Goal: Transaction & Acquisition: Purchase product/service

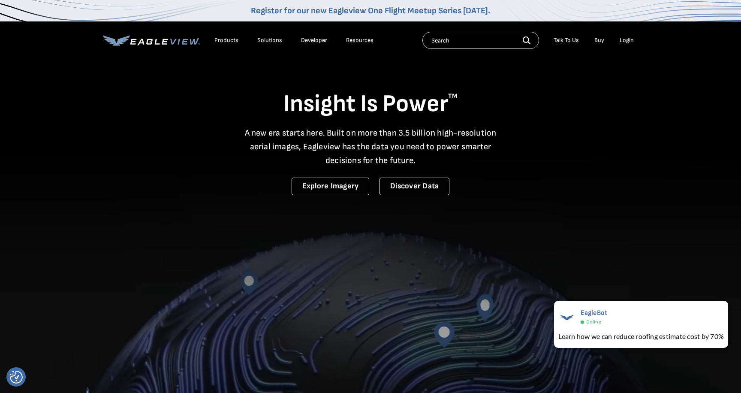
click at [628, 40] on div "Login" at bounding box center [627, 40] width 14 height 8
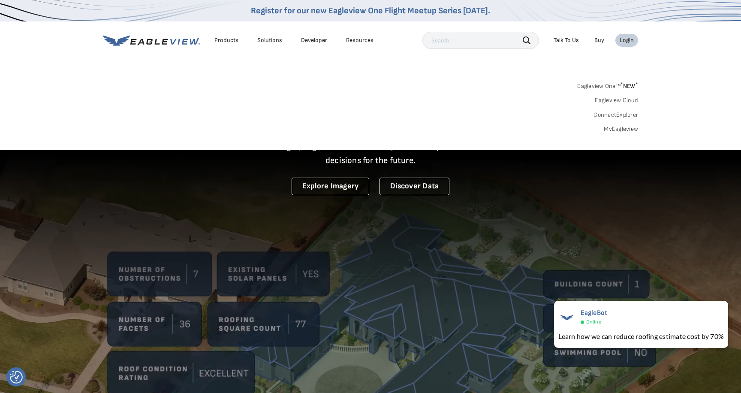
click at [618, 128] on link "MyEagleview" at bounding box center [621, 129] width 34 height 8
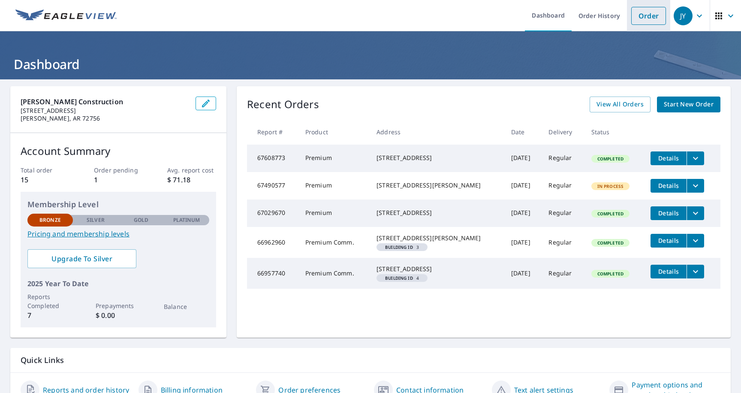
click at [648, 18] on link "Order" at bounding box center [648, 16] width 35 height 18
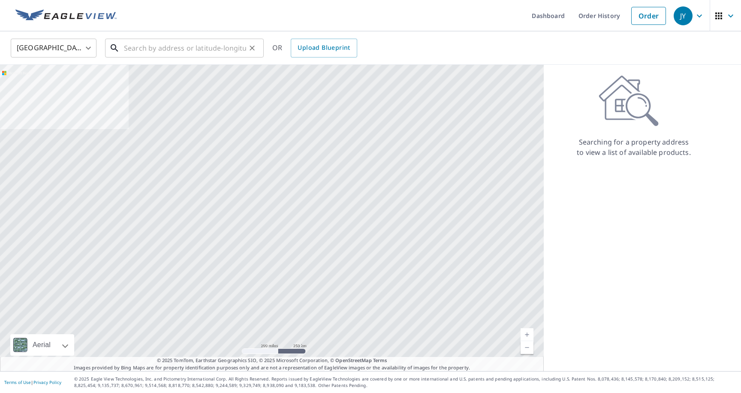
click at [235, 46] on input "text" at bounding box center [185, 48] width 122 height 24
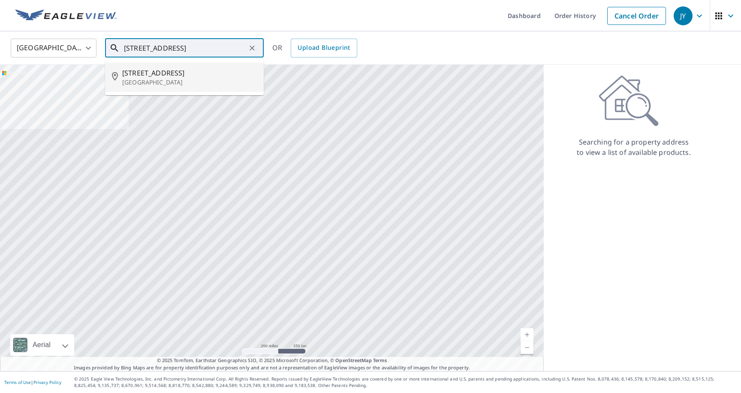
click at [152, 75] on span "200 Sw Chardonnay Blvd" at bounding box center [189, 73] width 135 height 10
type input "200 Sw Chardonnay Blvd Bentonville, AR 72712"
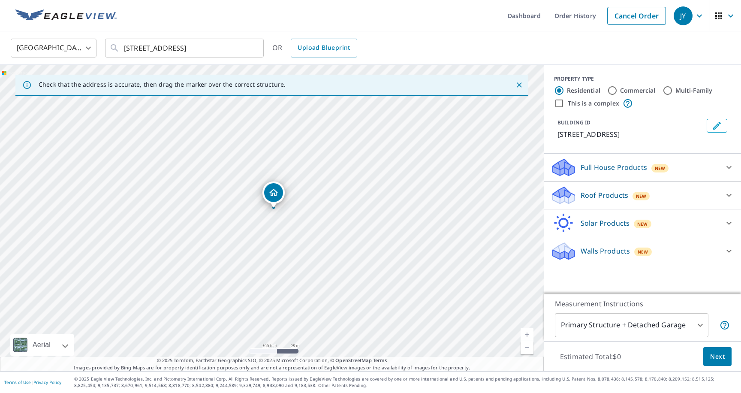
click at [731, 200] on icon at bounding box center [729, 195] width 10 height 10
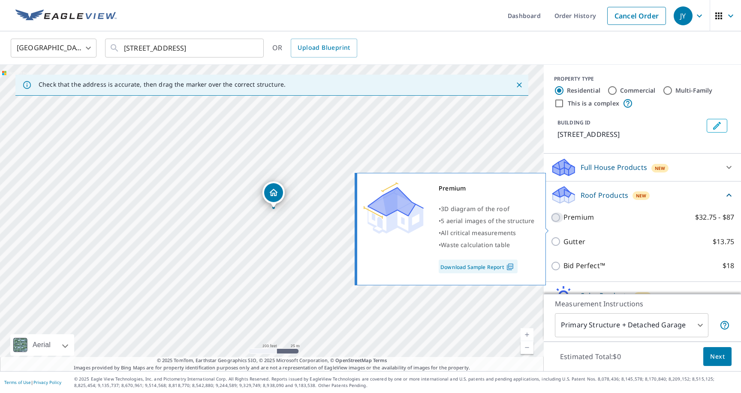
click at [557, 223] on input "Premium $32.75 - $87" at bounding box center [557, 217] width 13 height 10
checkbox input "true"
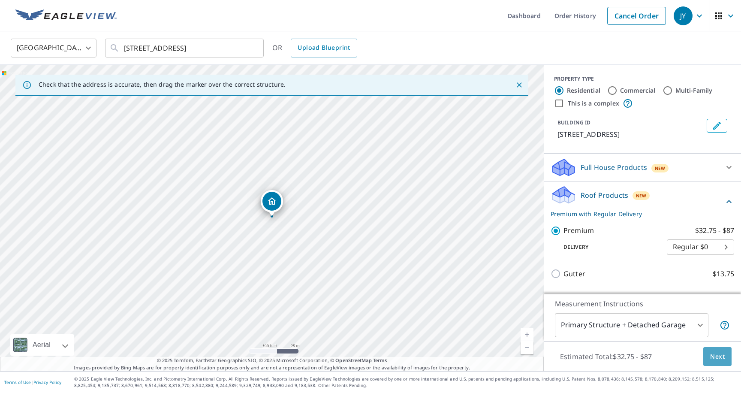
click at [717, 355] on span "Next" at bounding box center [717, 356] width 15 height 11
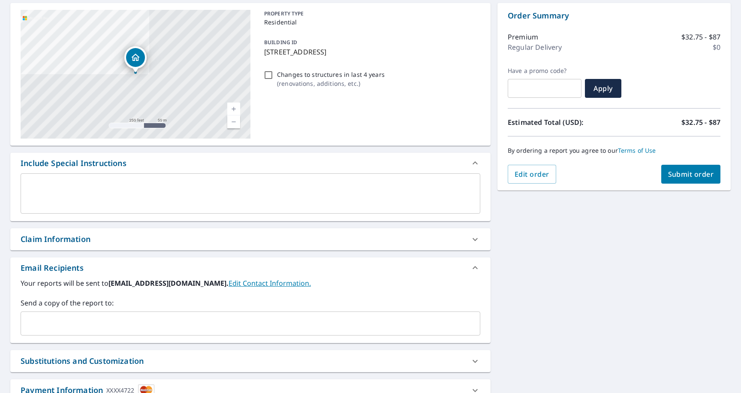
scroll to position [86, 0]
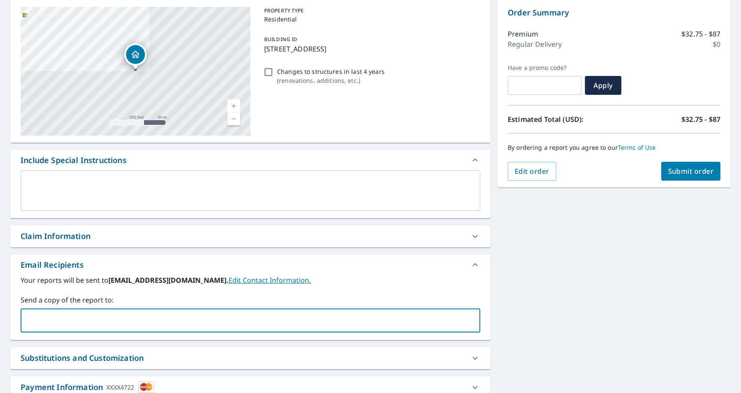
click at [52, 319] on input "text" at bounding box center [243, 320] width 439 height 16
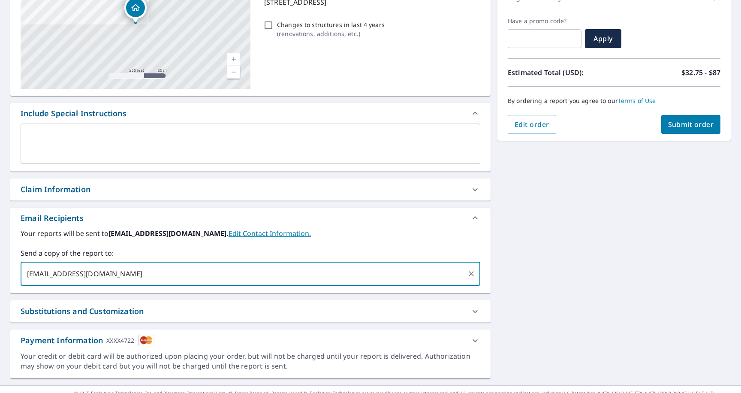
scroll to position [147, 0]
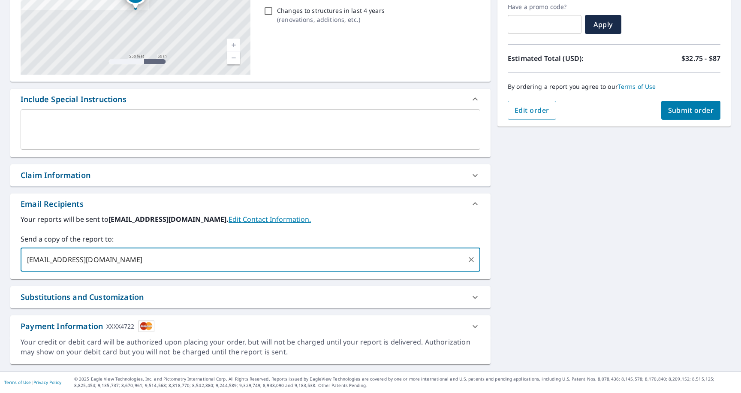
type input "pdezalia@gmail.com"
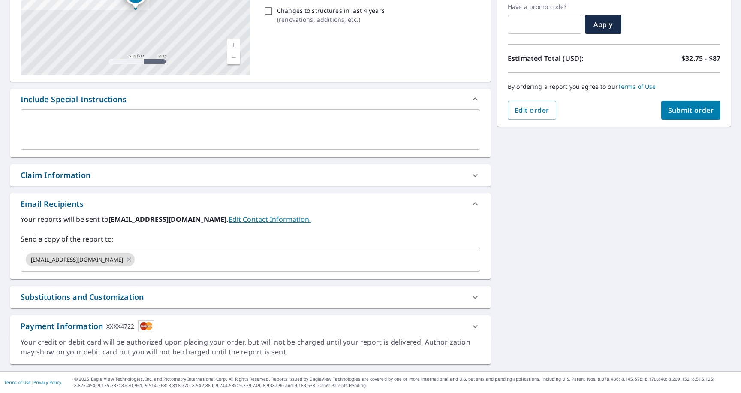
click at [515, 300] on div "200 SW Chardonnay Blvd Bentonville, AR 72712 Aerial Road A standard road map Ae…" at bounding box center [370, 151] width 741 height 439
click at [690, 111] on span "Submit order" at bounding box center [691, 109] width 46 height 9
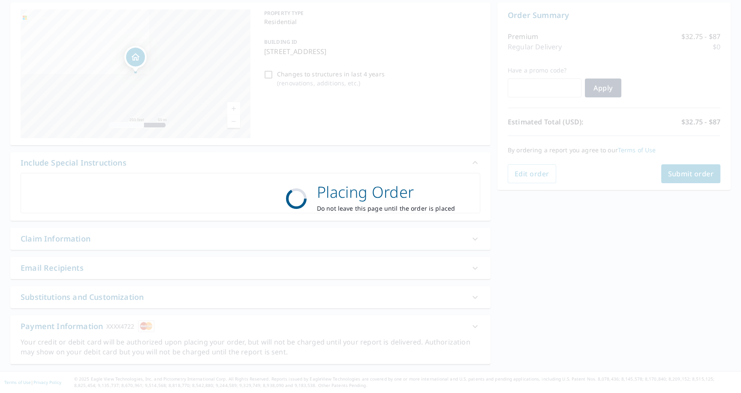
scroll to position [84, 0]
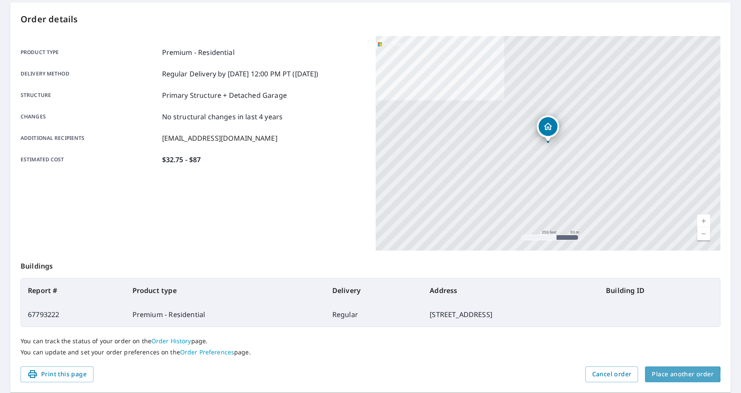
click at [683, 374] on span "Place another order" at bounding box center [683, 374] width 62 height 11
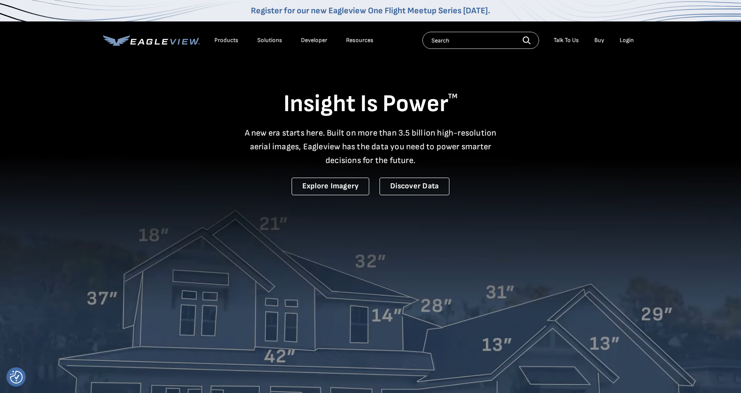
click at [627, 40] on div "Login" at bounding box center [627, 40] width 14 height 8
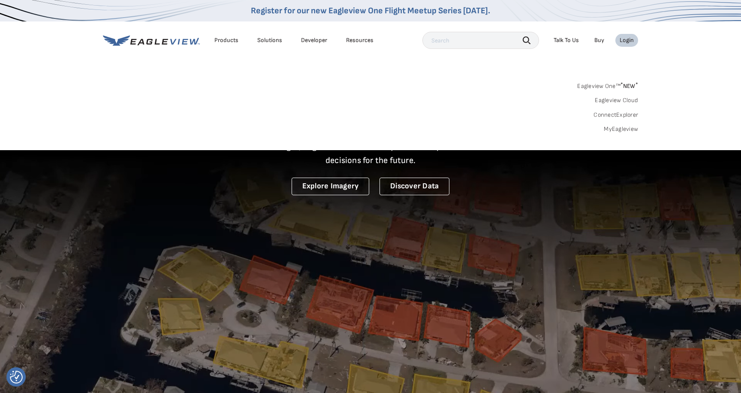
click at [623, 129] on link "MyEagleview" at bounding box center [621, 129] width 34 height 8
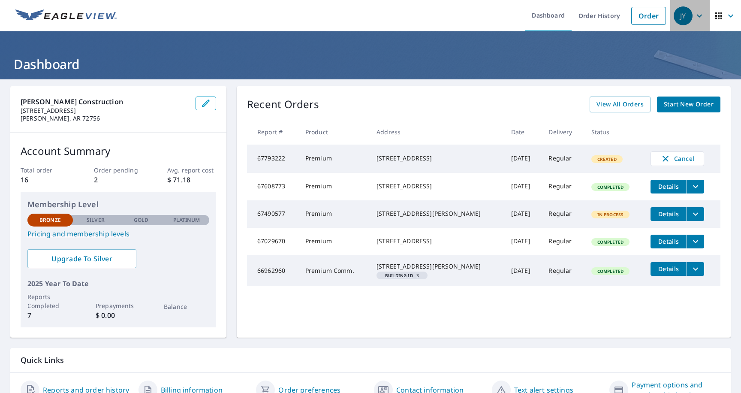
click at [700, 16] on icon "button" at bounding box center [699, 16] width 10 height 10
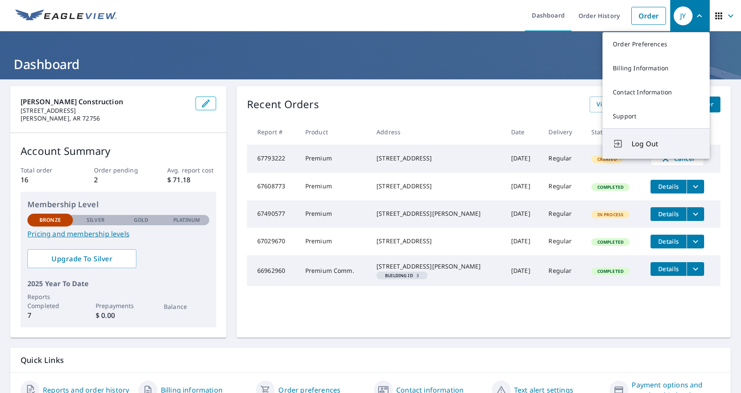
click at [649, 140] on span "Log Out" at bounding box center [666, 143] width 68 height 10
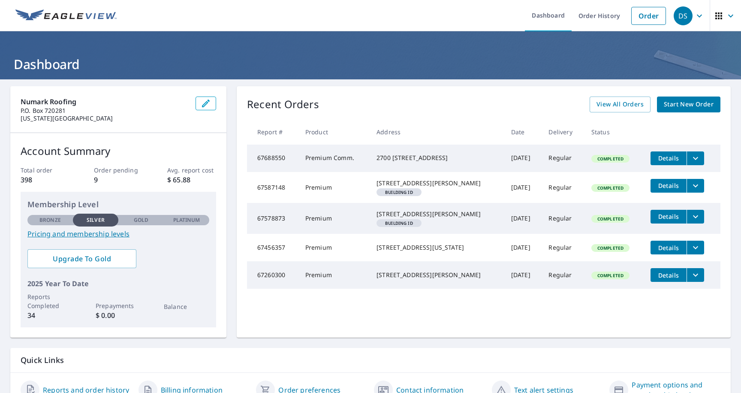
click at [692, 159] on icon "filesDropdownBtn-67688550" at bounding box center [695, 158] width 10 height 10
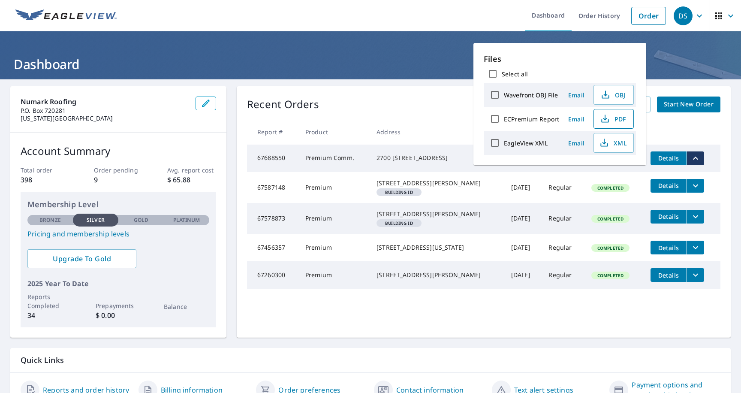
click at [617, 119] on span "PDF" at bounding box center [612, 119] width 27 height 10
click at [494, 120] on input "ECPremium Report" at bounding box center [495, 119] width 18 height 18
checkbox input "true"
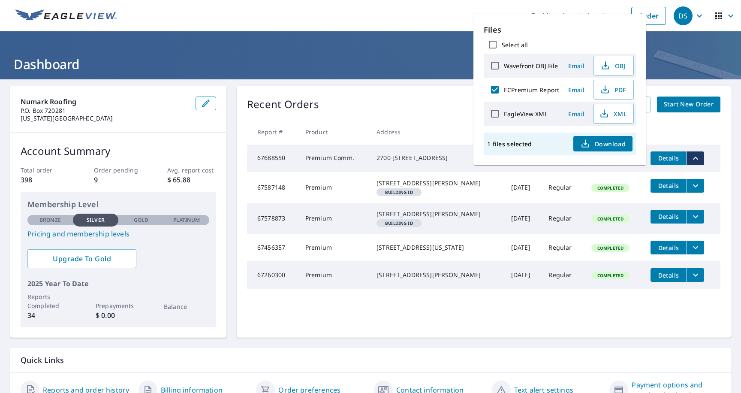
click at [571, 90] on span "Email" at bounding box center [576, 90] width 21 height 8
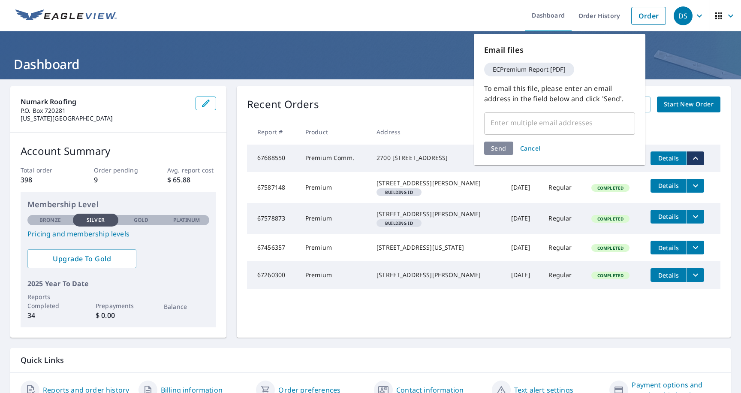
click at [585, 120] on input "text" at bounding box center [553, 122] width 130 height 16
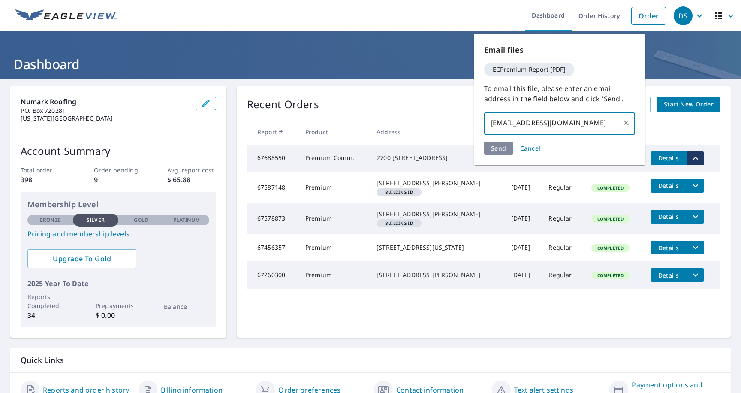
type input "numarkds@gmail.com"
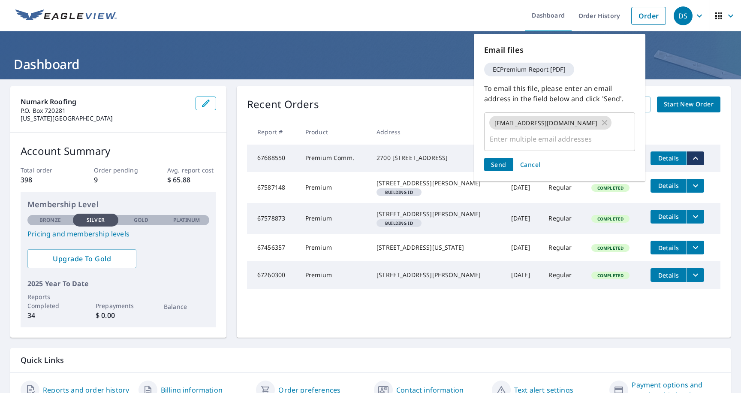
click at [494, 158] on div "Send Cancel" at bounding box center [559, 164] width 151 height 13
click at [499, 160] on span "Send" at bounding box center [498, 164] width 15 height 8
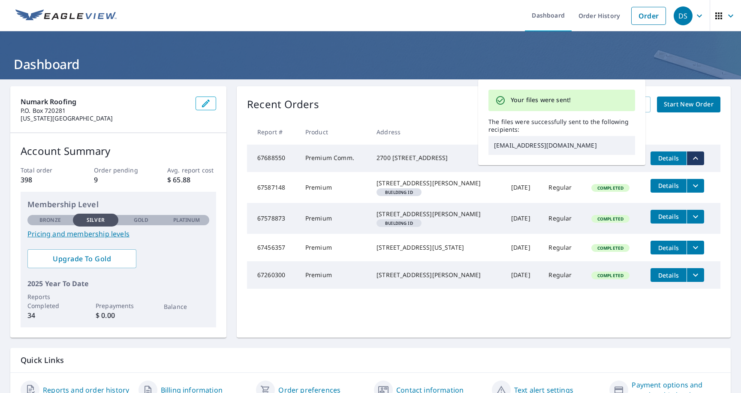
click at [702, 16] on icon "button" at bounding box center [699, 16] width 10 height 10
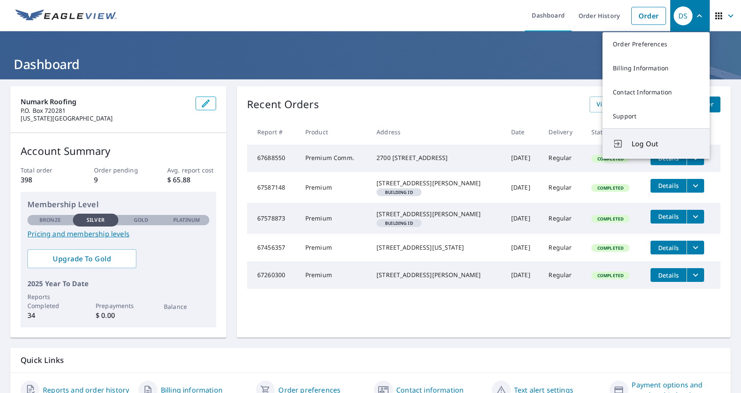
click at [649, 147] on span "Log Out" at bounding box center [666, 143] width 68 height 10
